Goal: Task Accomplishment & Management: Complete application form

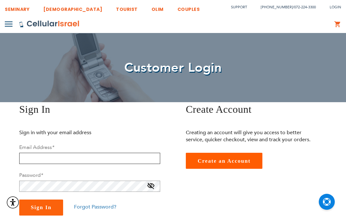
click at [101, 158] on input "email" at bounding box center [89, 158] width 141 height 11
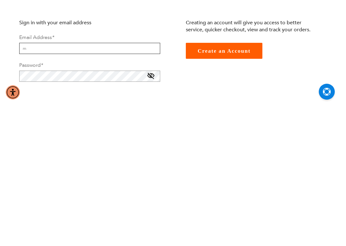
scroll to position [123, 0]
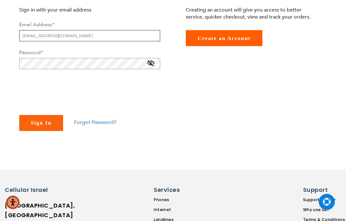
type input "[EMAIL_ADDRESS][DOMAIN_NAME]"
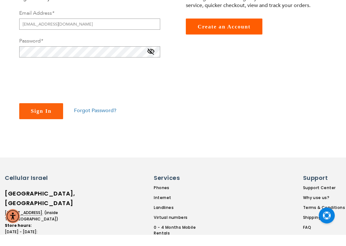
checkbox input "true"
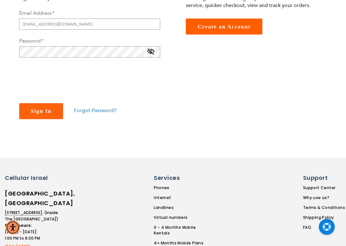
click at [36, 112] on span "Sign In" at bounding box center [41, 111] width 21 height 6
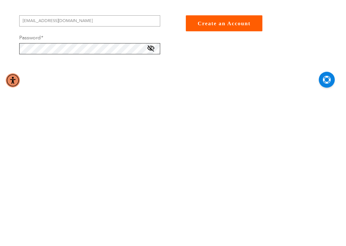
scroll to position [30, 0]
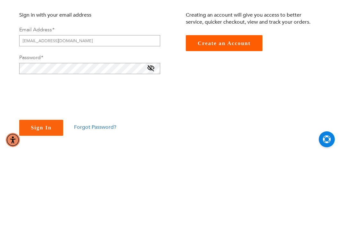
checkbox input "true"
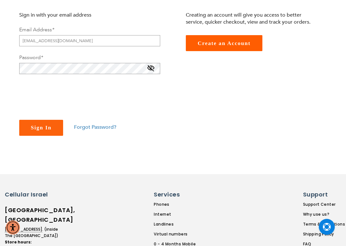
click at [38, 135] on button "Sign In" at bounding box center [41, 128] width 44 height 16
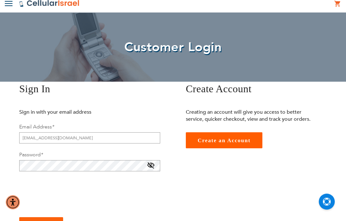
scroll to position [22, 0]
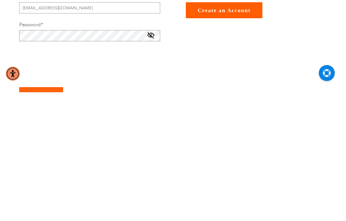
checkbox input "true"
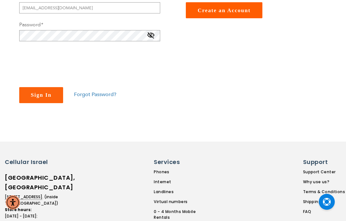
click at [42, 89] on button "Sign In" at bounding box center [41, 95] width 44 height 16
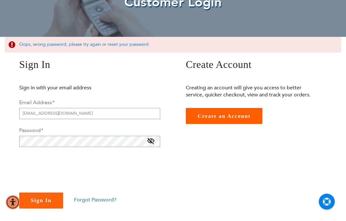
scroll to position [70, 0]
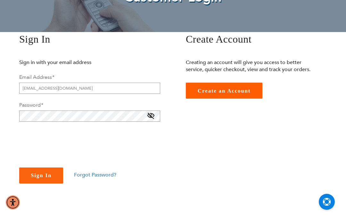
checkbox input "true"
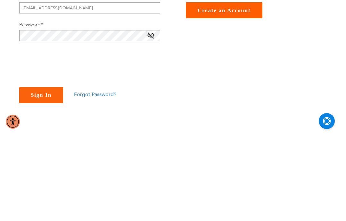
click at [18, 33] on div "Sign In Sign in with your email address Email Address * marnieliebman@gmail.com…" at bounding box center [86, 107] width 163 height 151
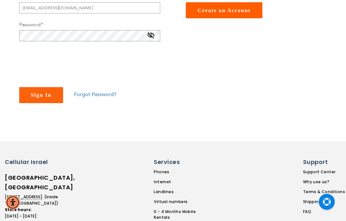
click at [150, 38] on span at bounding box center [151, 37] width 8 height 10
click at [37, 95] on span "Sign In" at bounding box center [41, 95] width 21 height 6
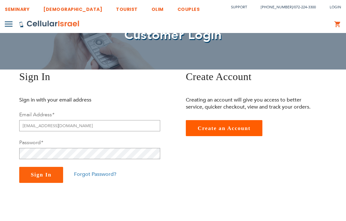
click at [37, 92] on div "Sign In Sign in with your email address Email Address * [EMAIL_ADDRESS][DOMAIN_…" at bounding box center [86, 125] width 163 height 113
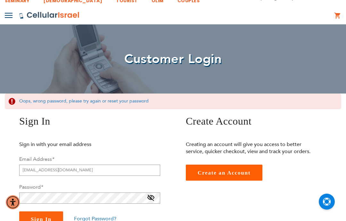
scroll to position [9, 0]
click at [236, 171] on span "Create an Account" at bounding box center [223, 173] width 53 height 6
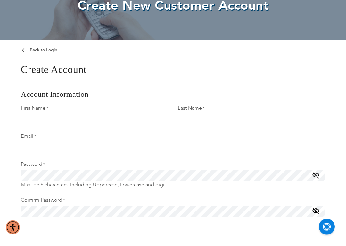
scroll to position [62, 0]
click at [132, 116] on input "First Name" at bounding box center [94, 119] width 147 height 11
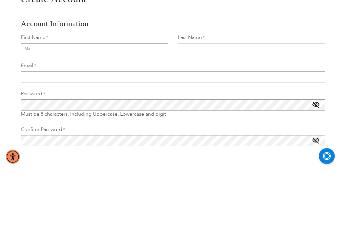
type input "M"
type input "[PERSON_NAME]"
click at [216, 114] on input "Last Name" at bounding box center [251, 119] width 147 height 11
type input "Liebman"
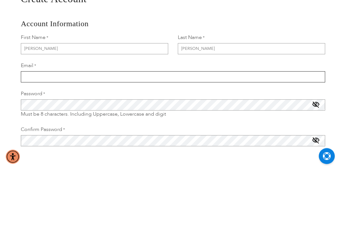
click at [35, 142] on input "Email" at bounding box center [173, 147] width 304 height 11
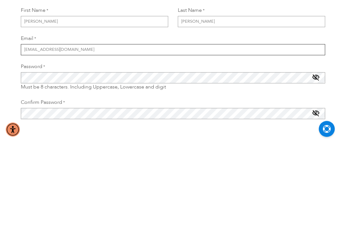
type input "[EMAIL_ADDRESS][DOMAIN_NAME]"
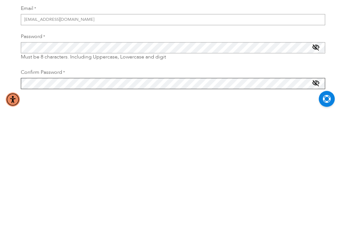
scroll to position [76, 0]
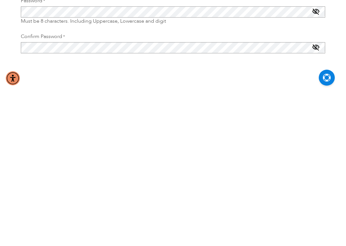
checkbox input "true"
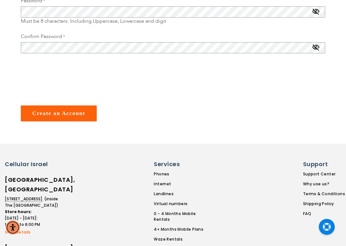
click at [50, 117] on span "Create an Account" at bounding box center [58, 113] width 53 height 6
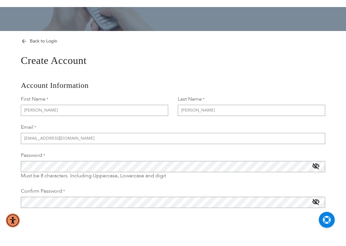
scroll to position [64, 0]
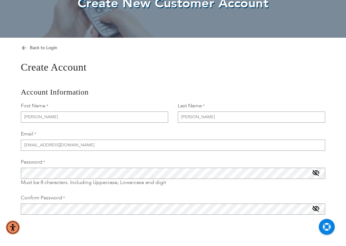
click at [30, 45] on span "Back to Login" at bounding box center [44, 48] width 28 height 6
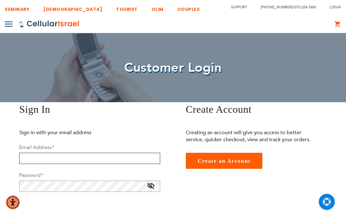
click at [136, 154] on input "email" at bounding box center [89, 158] width 141 height 11
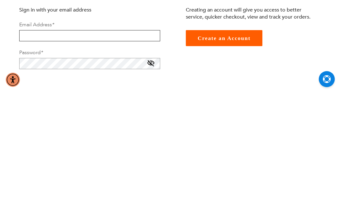
paste input "h%Hb9&3QyOM"
type input "h"
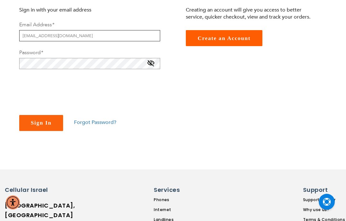
type input "[EMAIL_ADDRESS][DOMAIN_NAME]"
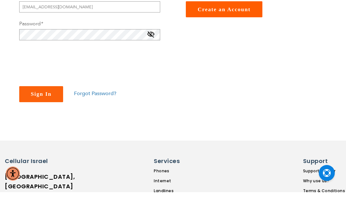
checkbox input "true"
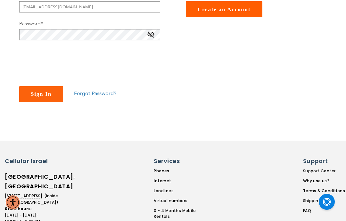
click at [39, 96] on span "Sign In" at bounding box center [41, 94] width 21 height 6
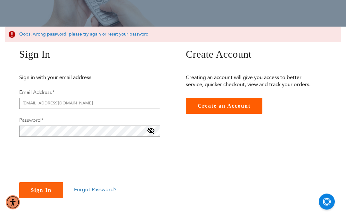
scroll to position [76, 0]
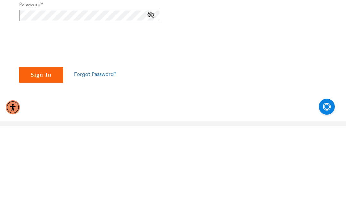
click at [150, 107] on span at bounding box center [151, 112] width 8 height 10
